Goal: Transaction & Acquisition: Purchase product/service

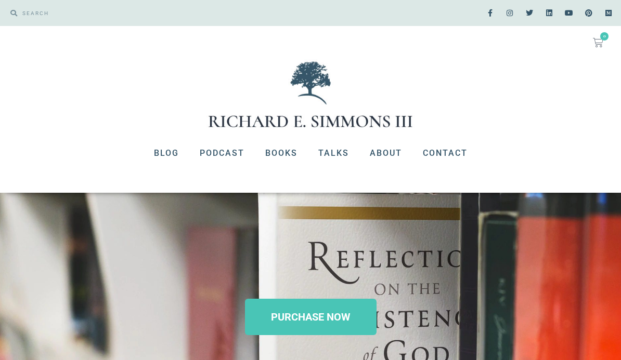
click at [171, 149] on link "Blog" at bounding box center [167, 153] width 46 height 27
click at [211, 356] on div "PURCHASE NOW" at bounding box center [310, 317] width 621 height 249
click at [228, 357] on div "PURCHASE NOW" at bounding box center [310, 317] width 621 height 249
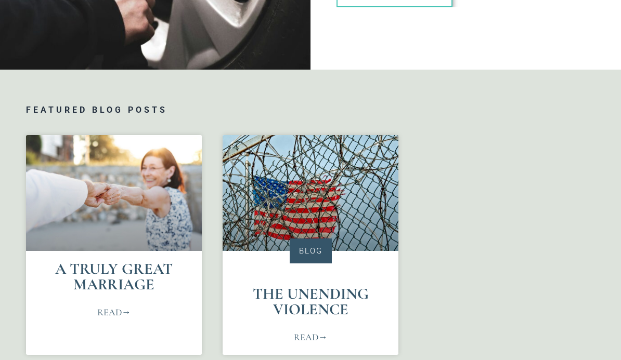
scroll to position [392, 0]
click at [118, 281] on link "A Truly Great Marriage" at bounding box center [114, 277] width 118 height 35
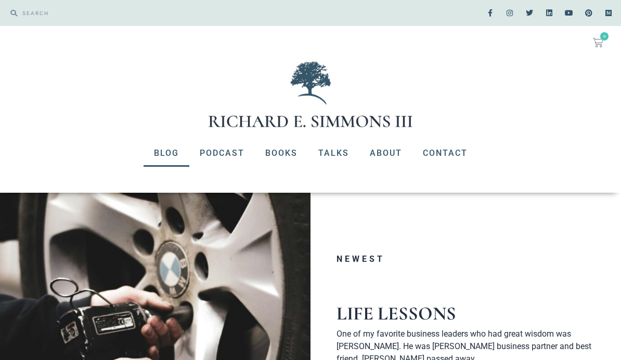
scroll to position [456, 0]
